Goal: Task Accomplishment & Management: Manage account settings

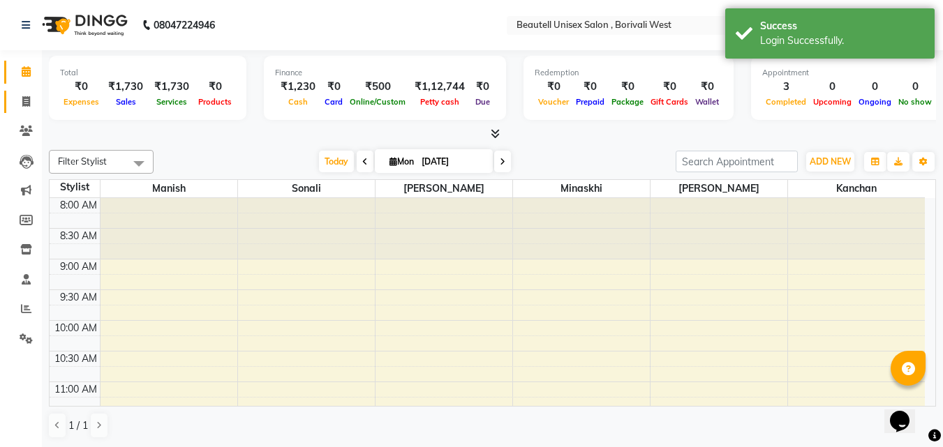
click at [12, 112] on link "Invoice" at bounding box center [20, 102] width 33 height 23
select select "7692"
select select "service"
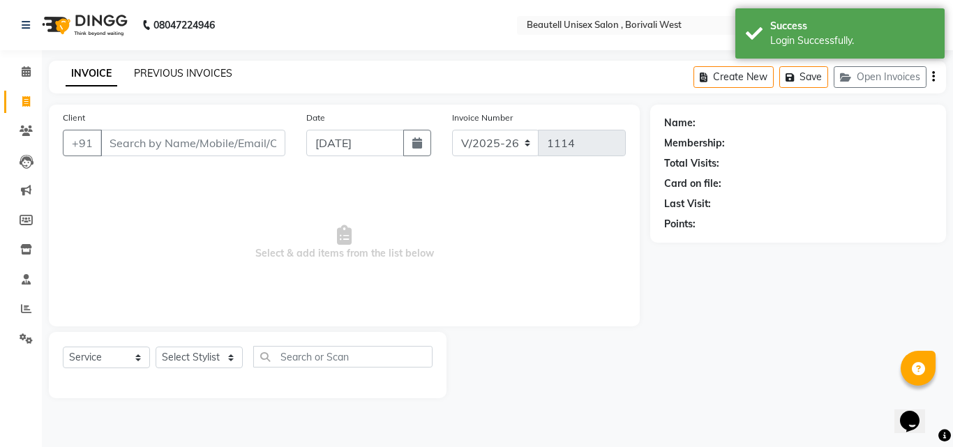
click at [163, 72] on link "PREVIOUS INVOICES" at bounding box center [183, 73] width 98 height 13
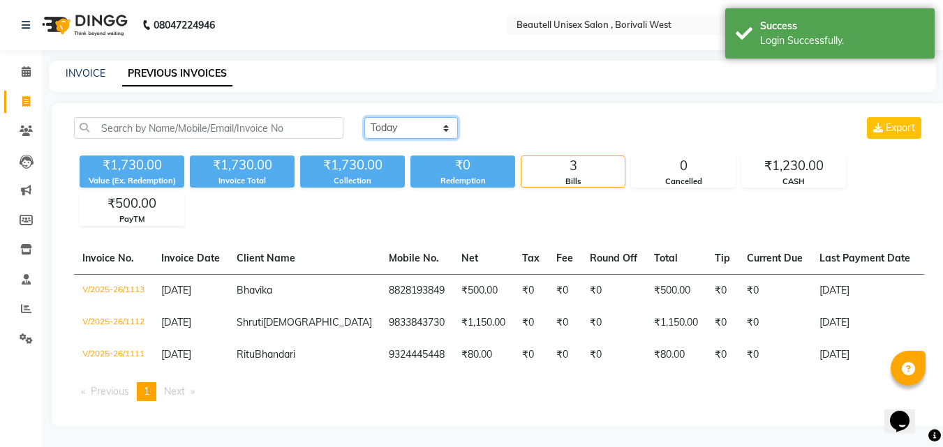
click at [433, 134] on select "[DATE] [DATE] Custom Range" at bounding box center [410, 128] width 93 height 22
click at [364, 117] on select "[DATE] [DATE] Custom Range" at bounding box center [410, 128] width 93 height 22
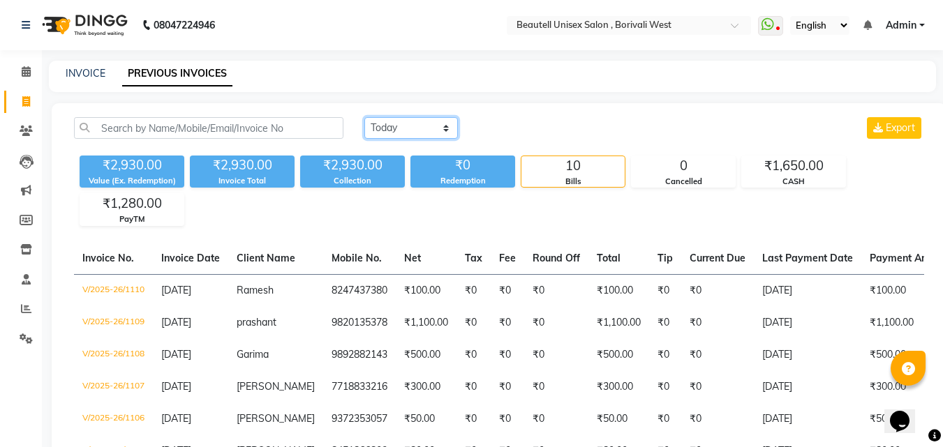
click at [394, 127] on select "[DATE] [DATE] Custom Range" at bounding box center [410, 128] width 93 height 22
select select "range"
click at [364, 117] on select "[DATE] [DATE] Custom Range" at bounding box center [410, 128] width 93 height 22
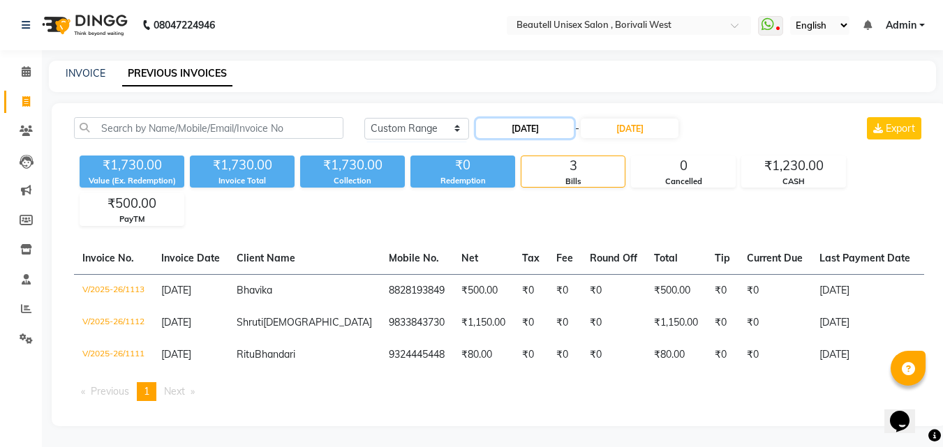
click at [537, 124] on input "[DATE]" at bounding box center [525, 129] width 98 height 20
select select "9"
select select "2025"
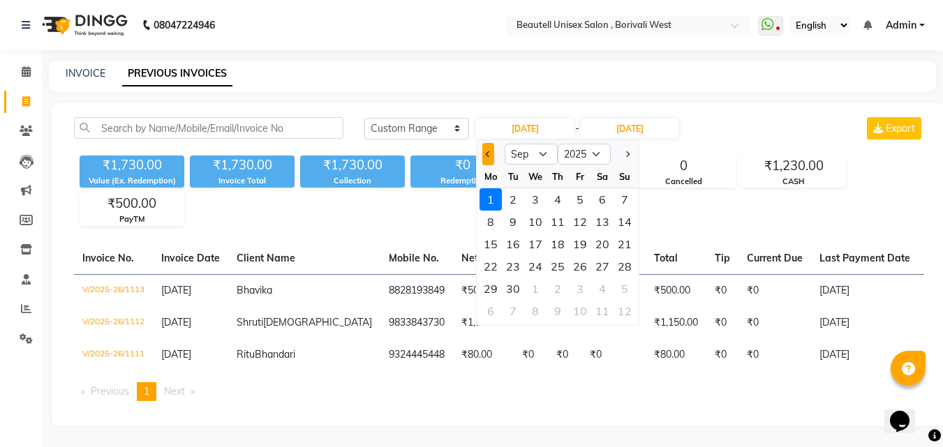
click at [493, 154] on button "Previous month" at bounding box center [488, 154] width 12 height 22
select select "8"
click at [602, 285] on div "30" at bounding box center [602, 289] width 22 height 22
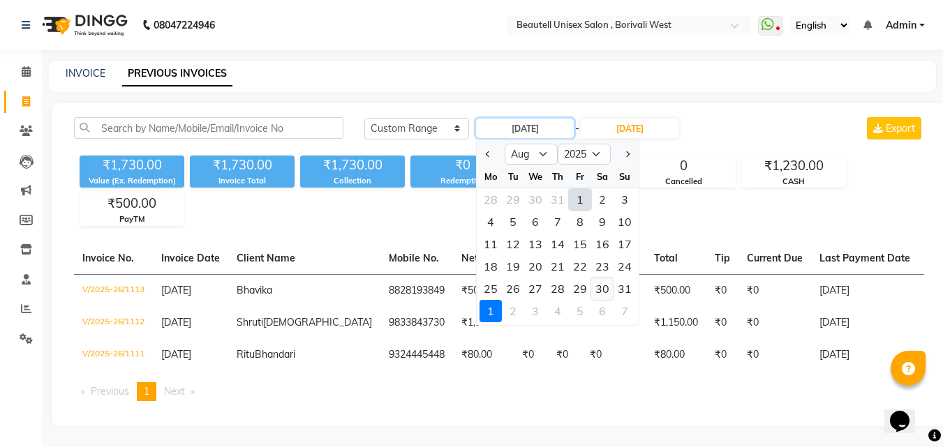
type input "[DATE]"
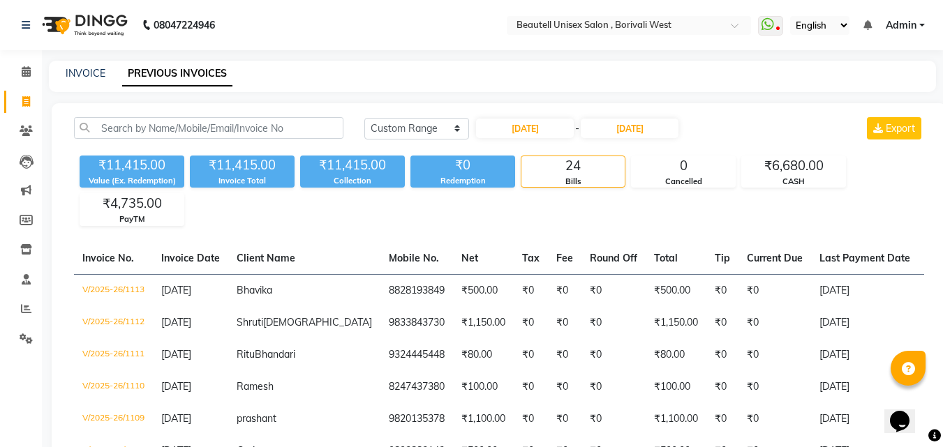
click at [641, 117] on div "[DATE] - [DATE]" at bounding box center [576, 128] width 205 height 22
click at [631, 126] on input "[DATE]" at bounding box center [630, 129] width 98 height 20
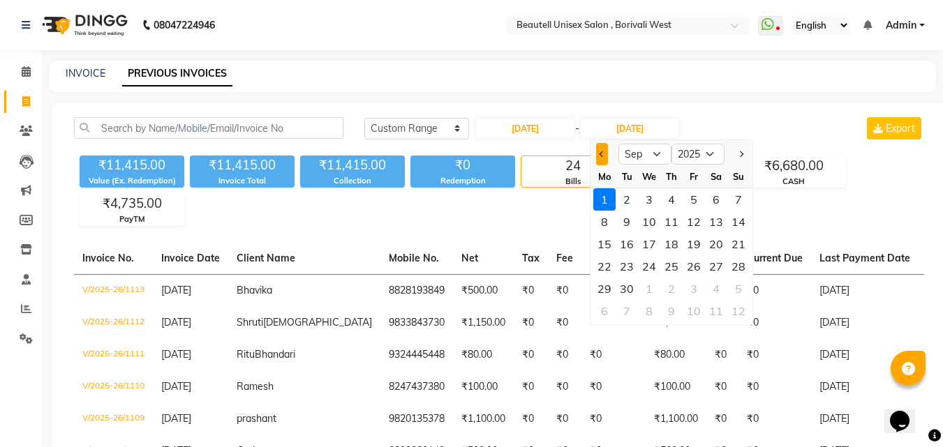
click at [602, 153] on span "Previous month" at bounding box center [602, 154] width 6 height 6
select select "8"
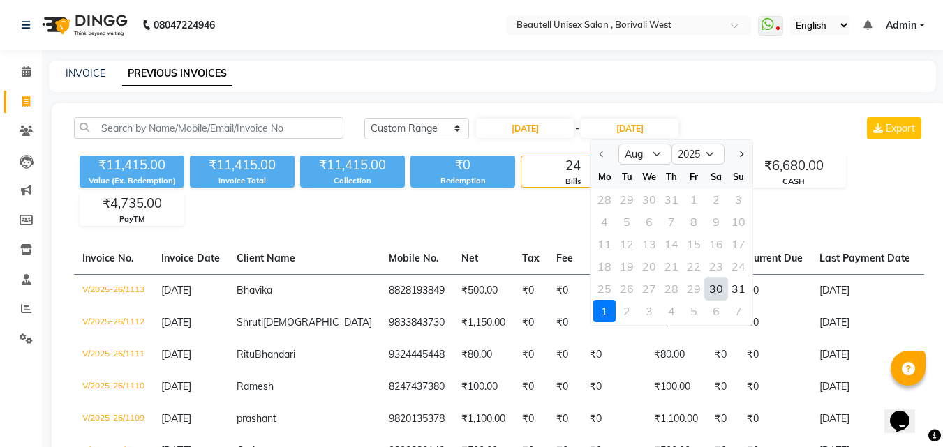
click at [714, 287] on div "30" at bounding box center [716, 289] width 22 height 22
type input "[DATE]"
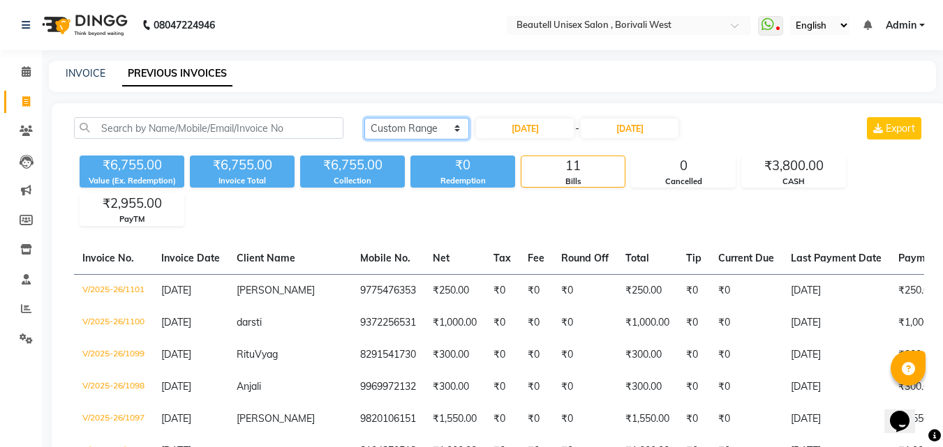
click at [413, 126] on select "[DATE] [DATE] Custom Range" at bounding box center [416, 129] width 105 height 22
select select "[DATE]"
click at [364, 118] on select "[DATE] [DATE] Custom Range" at bounding box center [416, 129] width 105 height 22
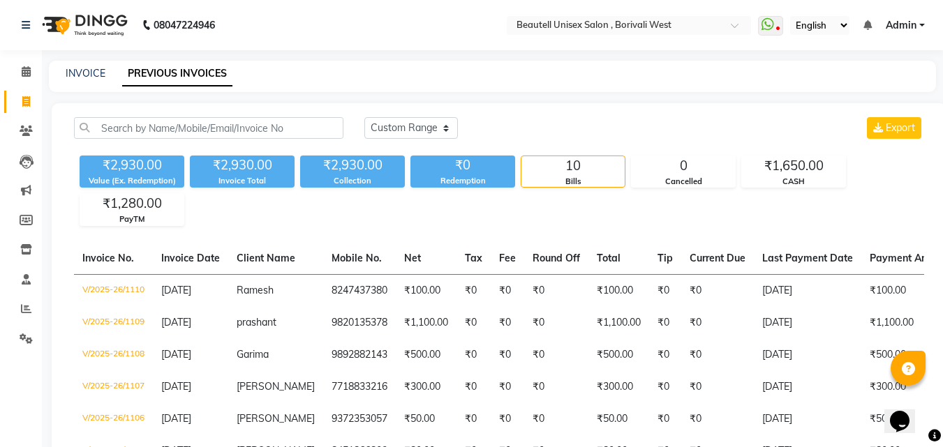
click at [36, 54] on div "Calendar Invoice Clients Leads Marketing Members Inventory Staff Reports Settin…" at bounding box center [94, 345] width 188 height 611
click at [27, 74] on icon at bounding box center [26, 71] width 9 height 10
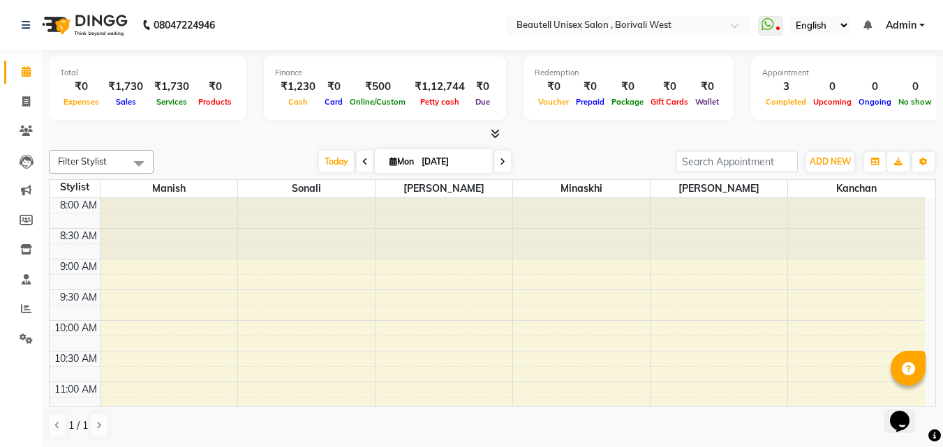
click at [498, 131] on icon at bounding box center [495, 133] width 9 height 10
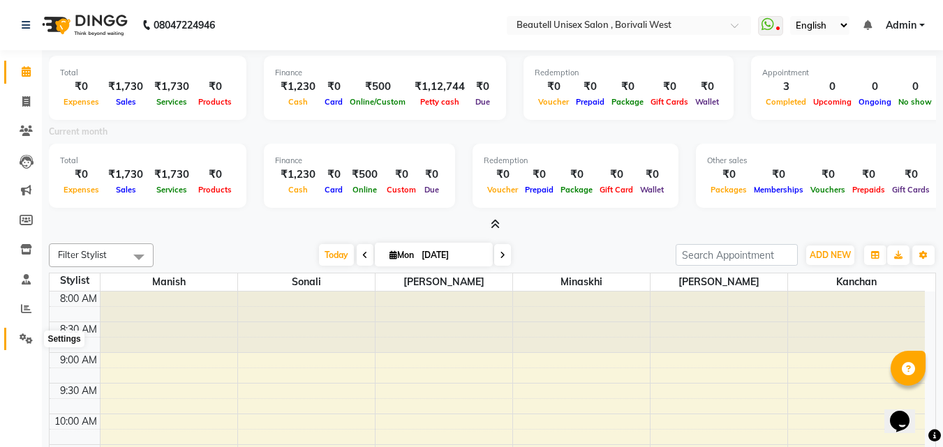
click at [27, 331] on span at bounding box center [26, 339] width 24 height 16
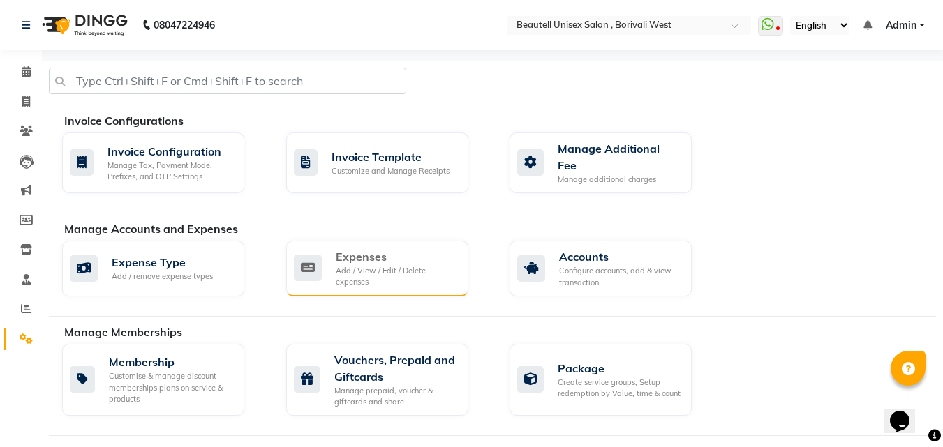
click at [370, 259] on div "Expenses" at bounding box center [396, 256] width 121 height 17
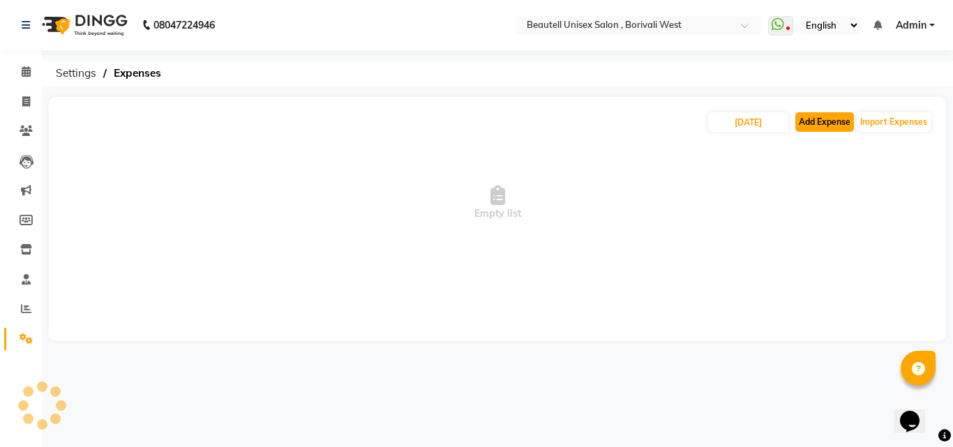
click at [816, 125] on button "Add Expense" at bounding box center [824, 122] width 59 height 20
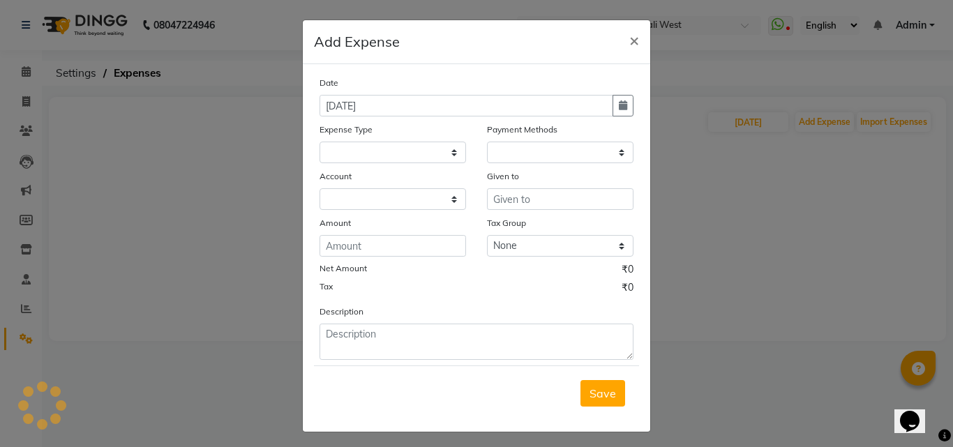
select select "1"
select select "6831"
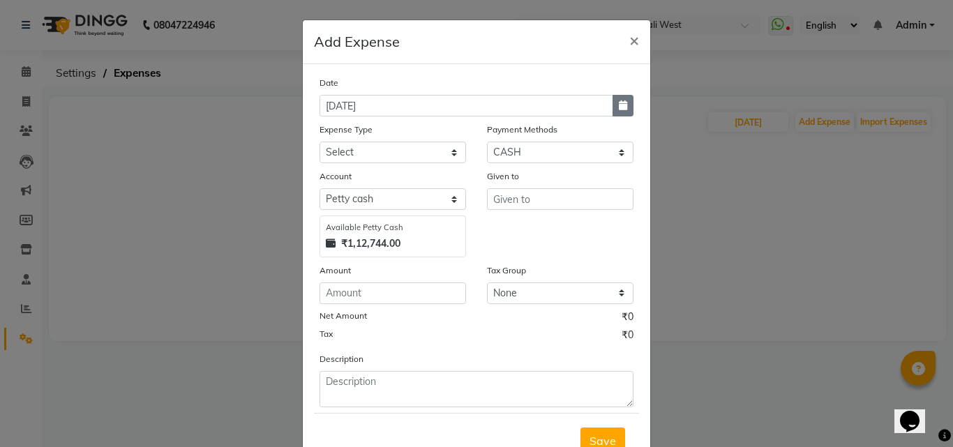
click at [625, 102] on button "button" at bounding box center [623, 106] width 21 height 22
select select "9"
select select "2025"
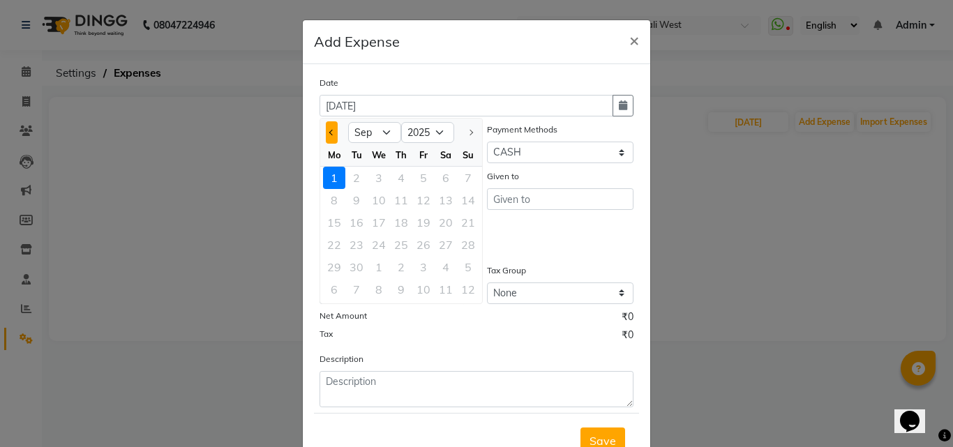
click at [329, 130] on span "Previous month" at bounding box center [332, 133] width 6 height 6
select select "8"
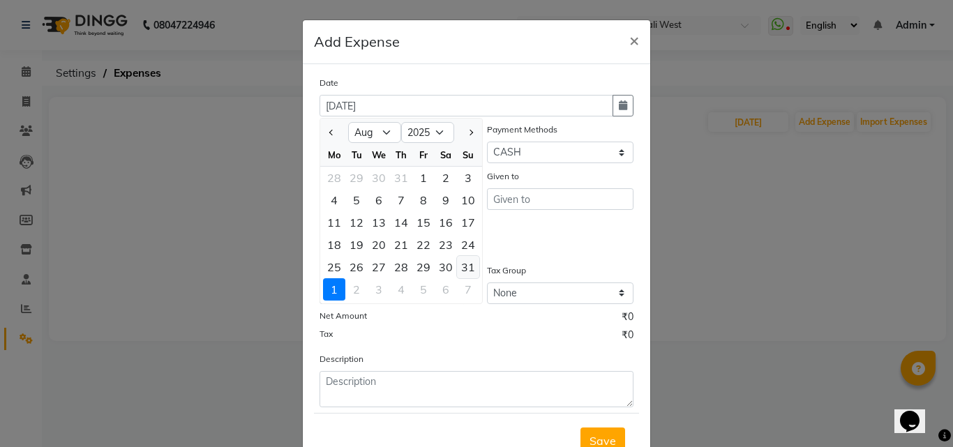
click at [462, 269] on div "31" at bounding box center [468, 267] width 22 height 22
type input "[DATE]"
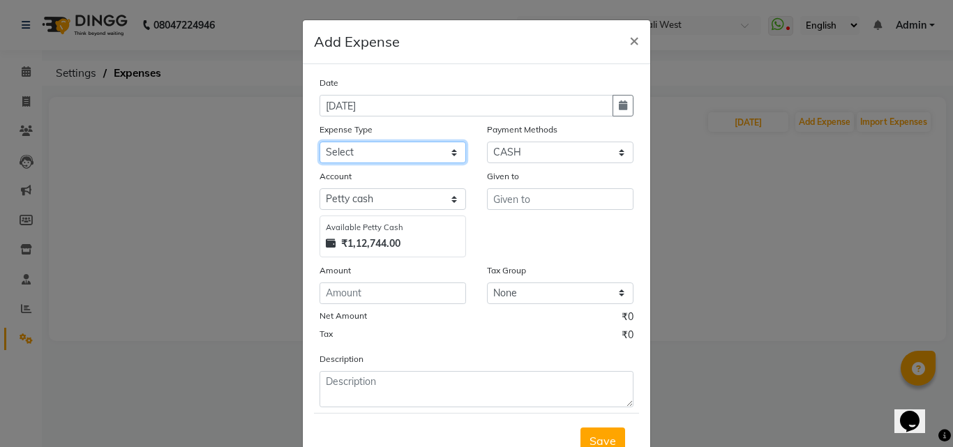
click at [399, 147] on select "Select Advance Salary Bank charges Car maintenance Cash transfer to bank Cash t…" at bounding box center [393, 153] width 147 height 22
select select "9"
click at [320, 142] on select "Select Advance Salary Bank charges Car maintenance Cash transfer to bank Cash t…" at bounding box center [393, 153] width 147 height 22
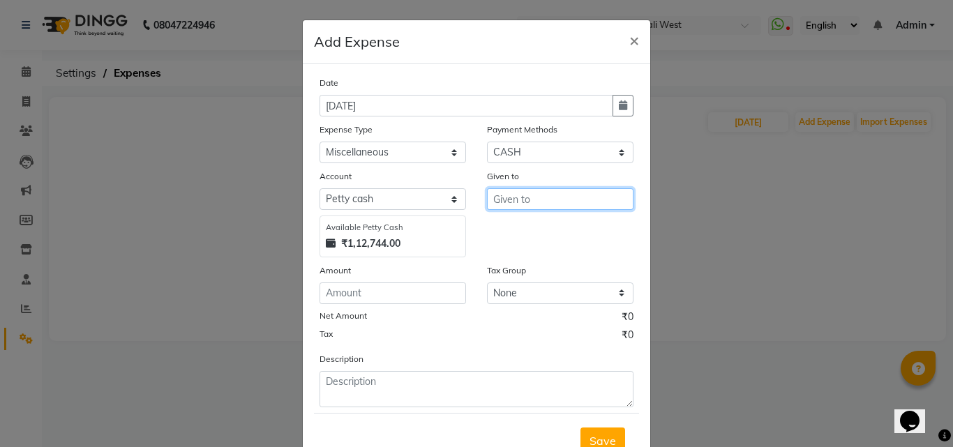
click at [517, 201] on input "text" at bounding box center [560, 199] width 147 height 22
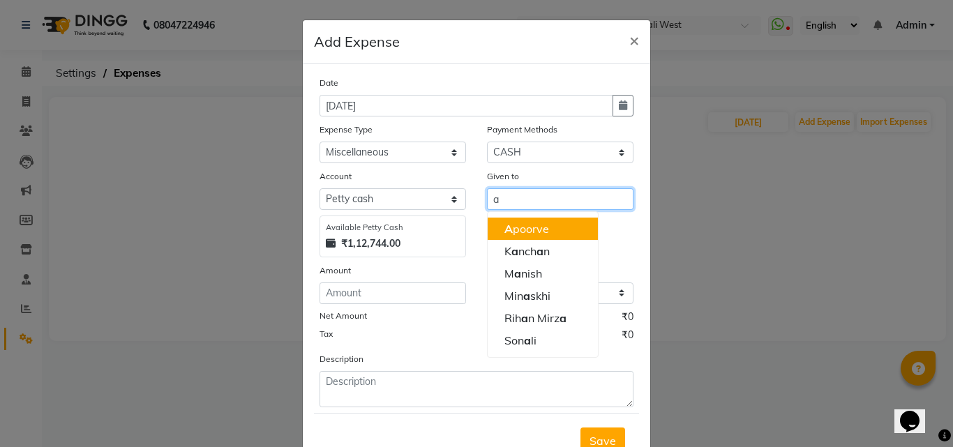
click at [510, 223] on ngb-highlight "A poorve" at bounding box center [526, 229] width 45 height 14
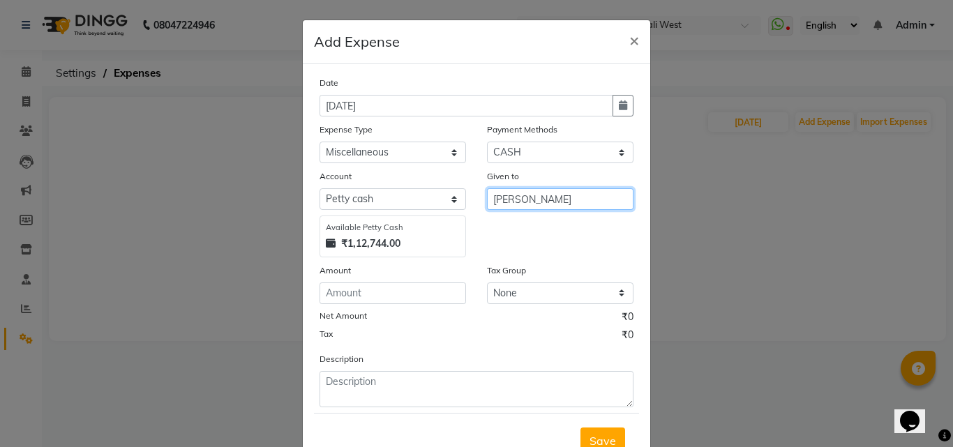
type input "[PERSON_NAME]"
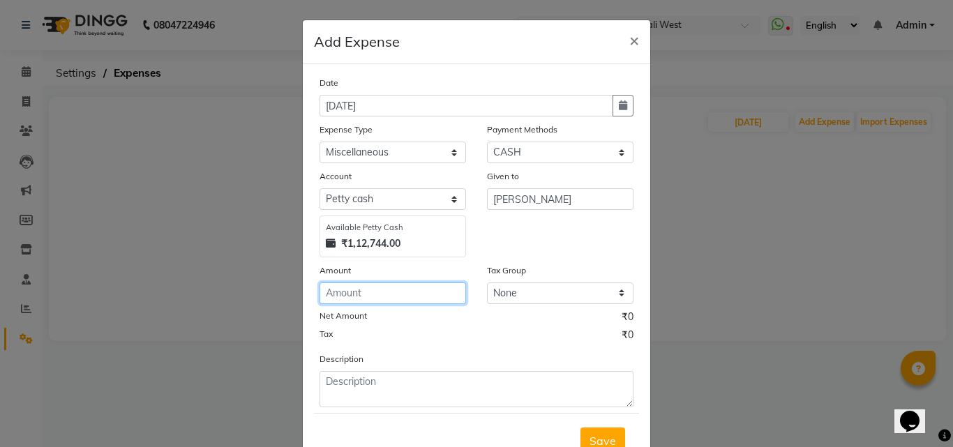
click at [361, 292] on input "number" at bounding box center [393, 294] width 147 height 22
drag, startPoint x: 361, startPoint y: 292, endPoint x: 404, endPoint y: 378, distance: 96.4
click at [404, 378] on div "Date [DATE] Expense Type Select Advance Salary Bank charges Car maintenance Cas…" at bounding box center [477, 241] width 314 height 332
type input "111514"
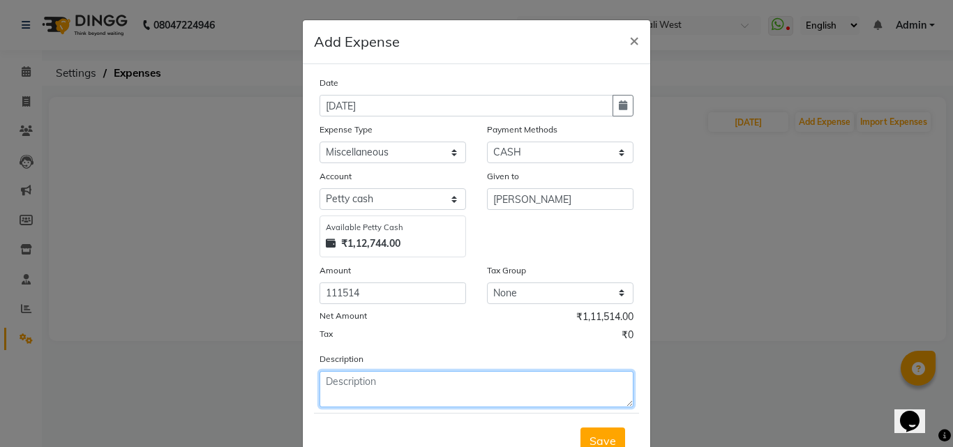
click at [405, 378] on textarea at bounding box center [477, 389] width 314 height 36
type textarea "last month"
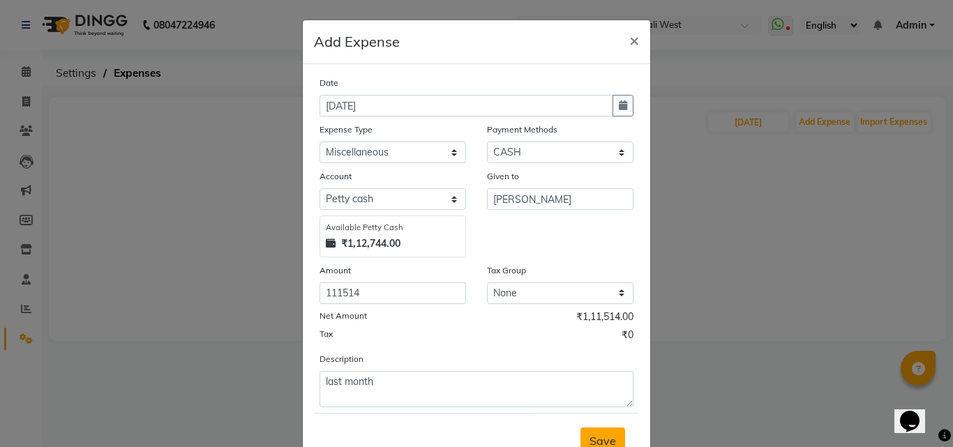
click at [590, 431] on button "Save" at bounding box center [603, 441] width 45 height 27
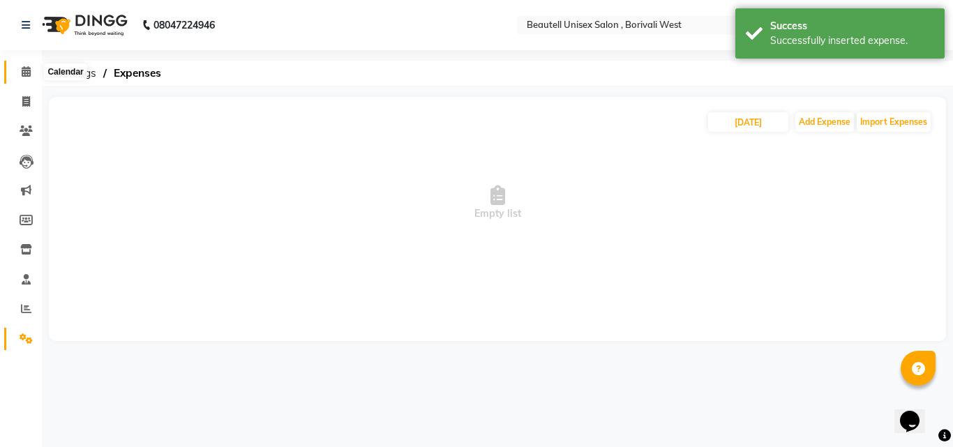
click at [23, 67] on icon at bounding box center [26, 71] width 9 height 10
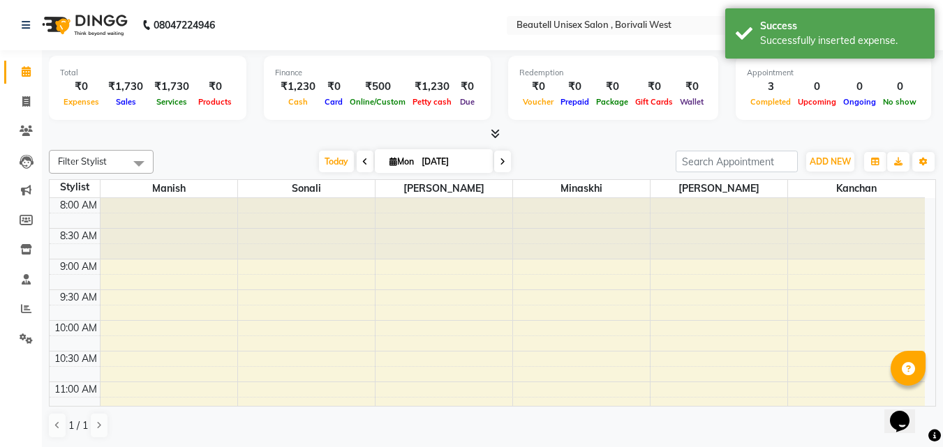
click at [497, 135] on icon at bounding box center [495, 133] width 9 height 10
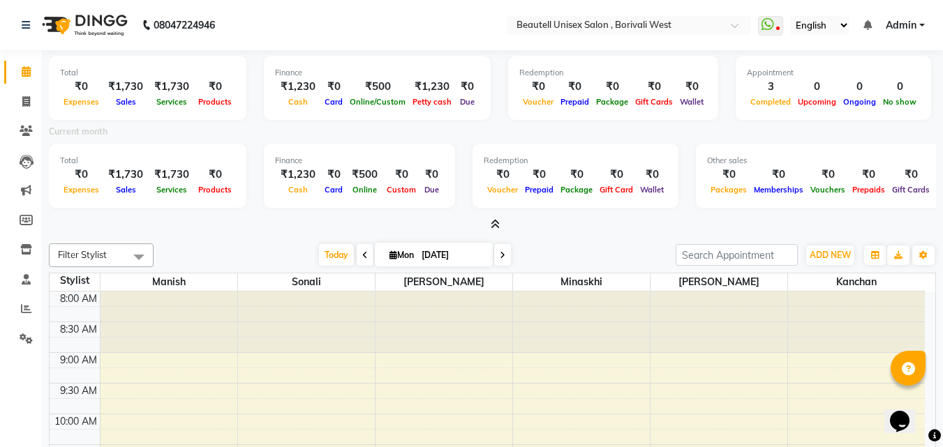
click at [920, 24] on link "Admin" at bounding box center [904, 25] width 39 height 15
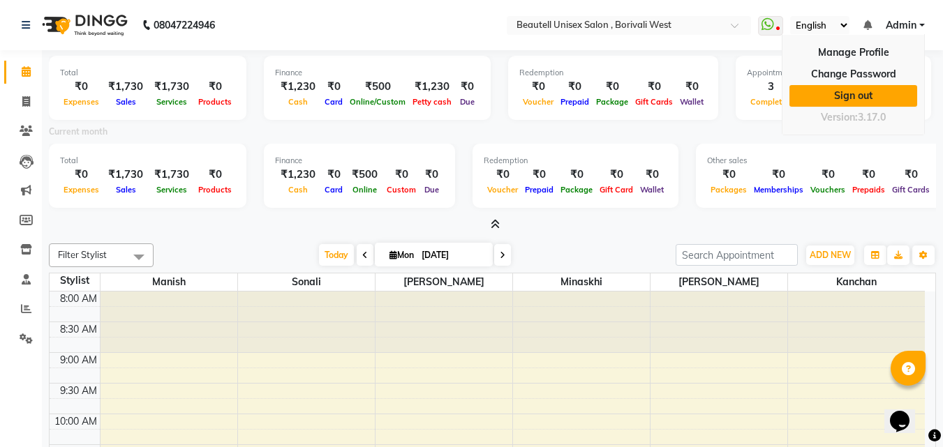
click at [839, 96] on link "Sign out" at bounding box center [853, 96] width 128 height 22
